Goal: Information Seeking & Learning: Learn about a topic

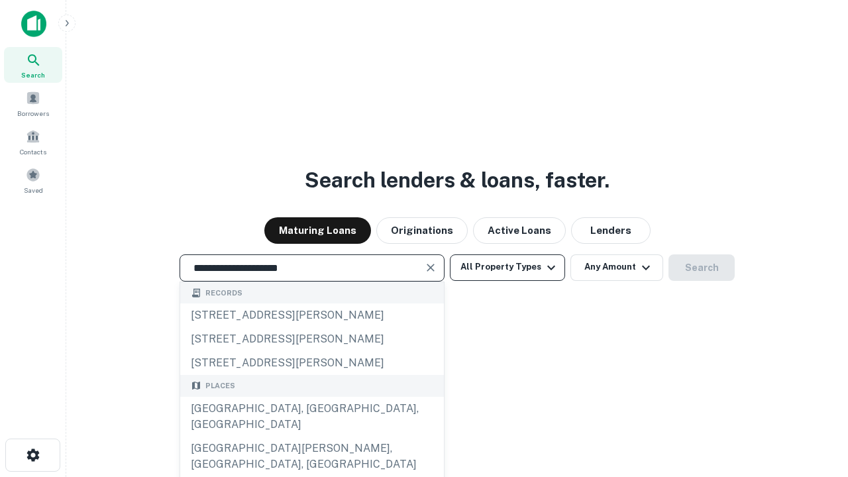
click at [311, 436] on div "[GEOGRAPHIC_DATA], [GEOGRAPHIC_DATA], [GEOGRAPHIC_DATA]" at bounding box center [312, 417] width 264 height 40
click at [507, 267] on button "All Property Types" at bounding box center [507, 267] width 115 height 26
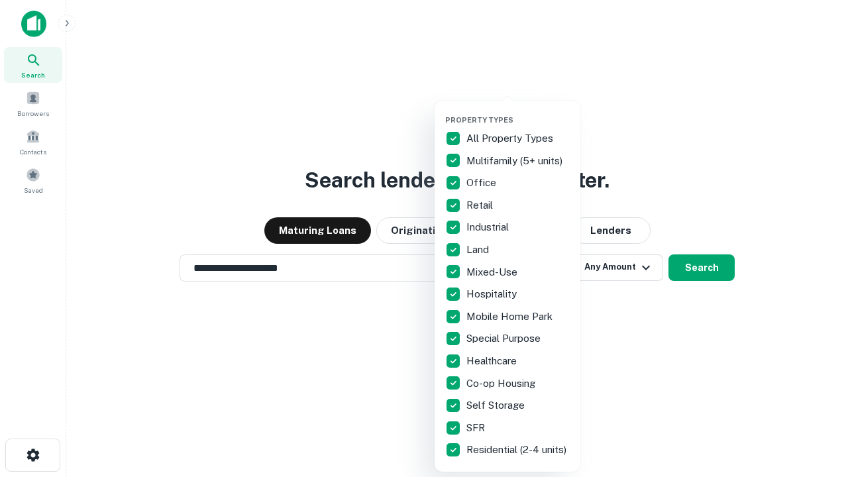
type input "**********"
click at [518, 111] on button "button" at bounding box center [518, 111] width 146 height 1
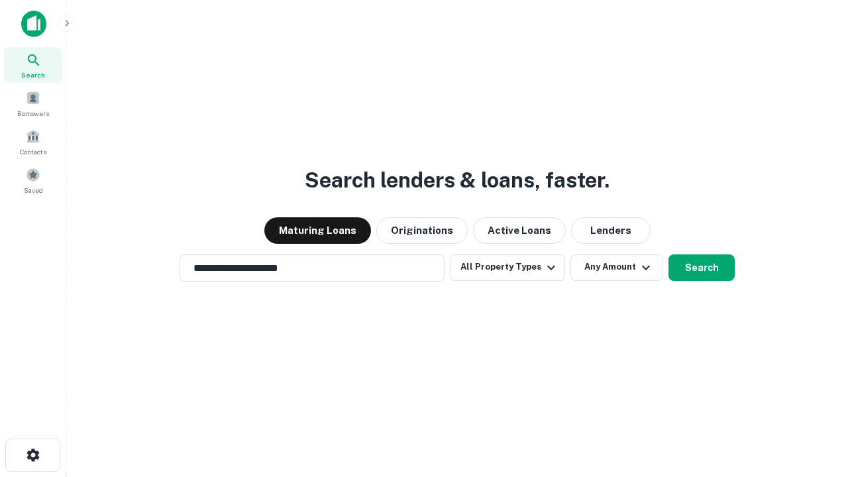
scroll to position [21, 0]
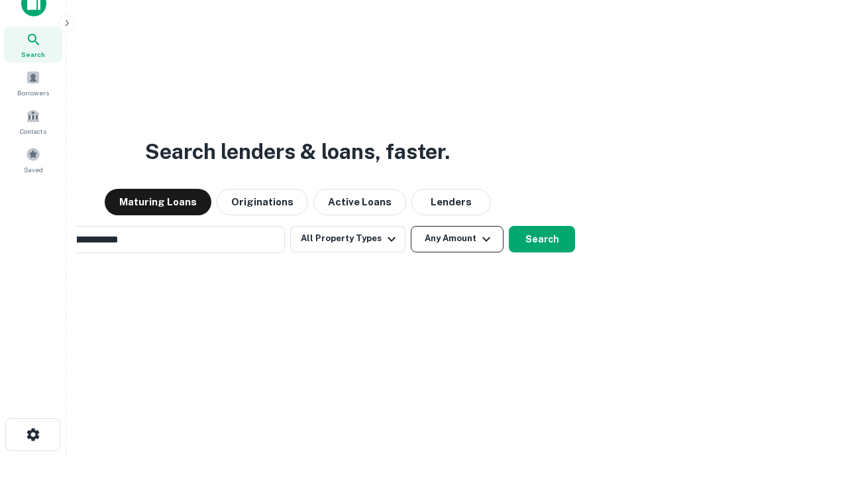
click at [411, 226] on button "Any Amount" at bounding box center [457, 239] width 93 height 26
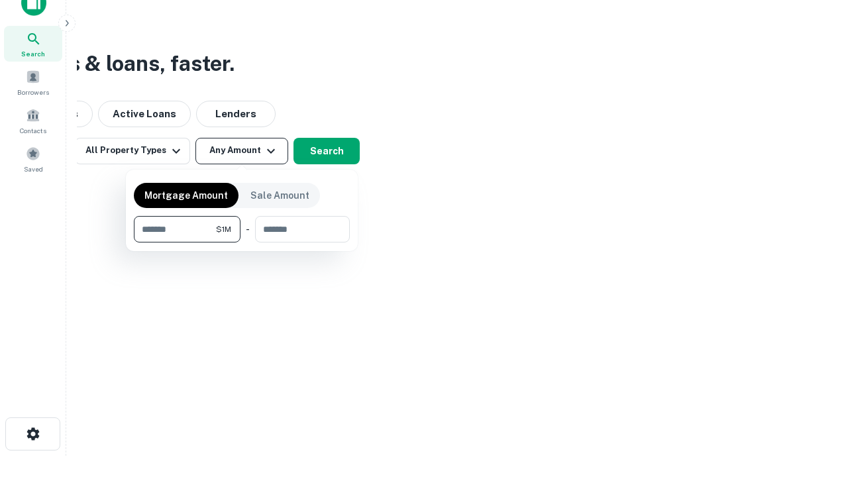
type input "*******"
click at [242, 242] on button "button" at bounding box center [242, 242] width 216 height 1
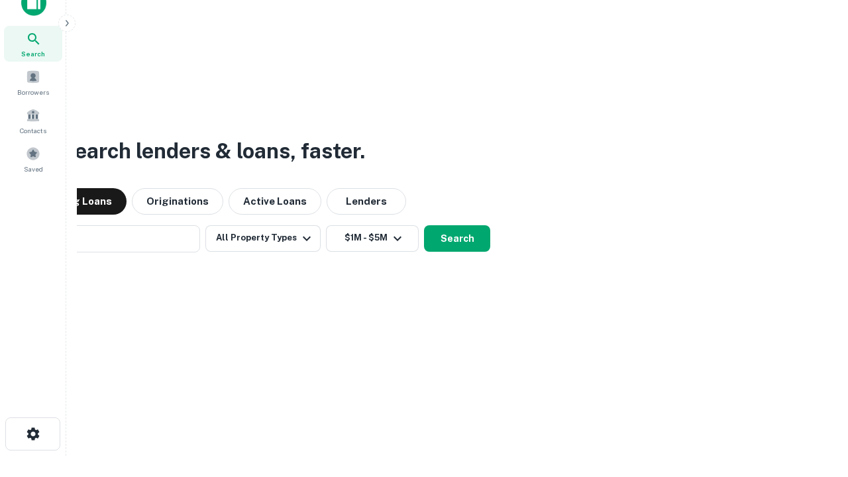
scroll to position [21, 0]
click at [424, 226] on button "Search" at bounding box center [457, 239] width 66 height 26
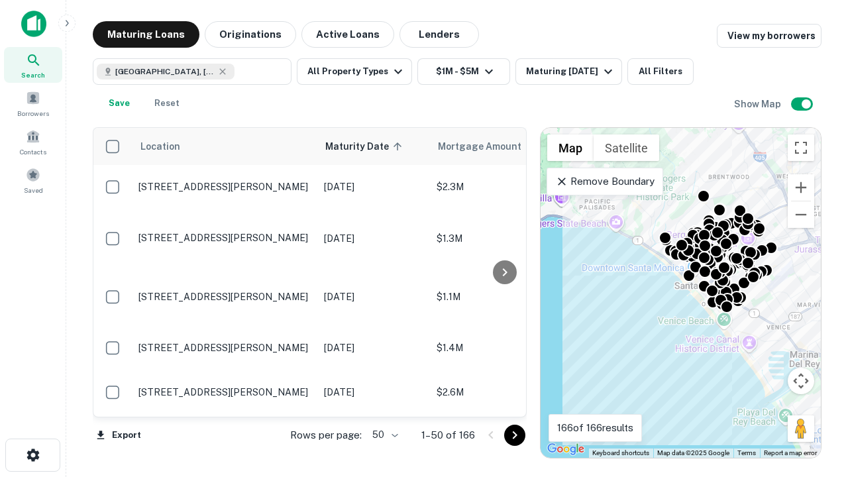
click at [383, 434] on body "Search Borrowers Contacts Saved Maturing Loans Originations Active Loans Lender…" at bounding box center [424, 238] width 848 height 477
click at [383, 401] on li "25" at bounding box center [383, 401] width 38 height 24
